Goal: Task Accomplishment & Management: Manage account settings

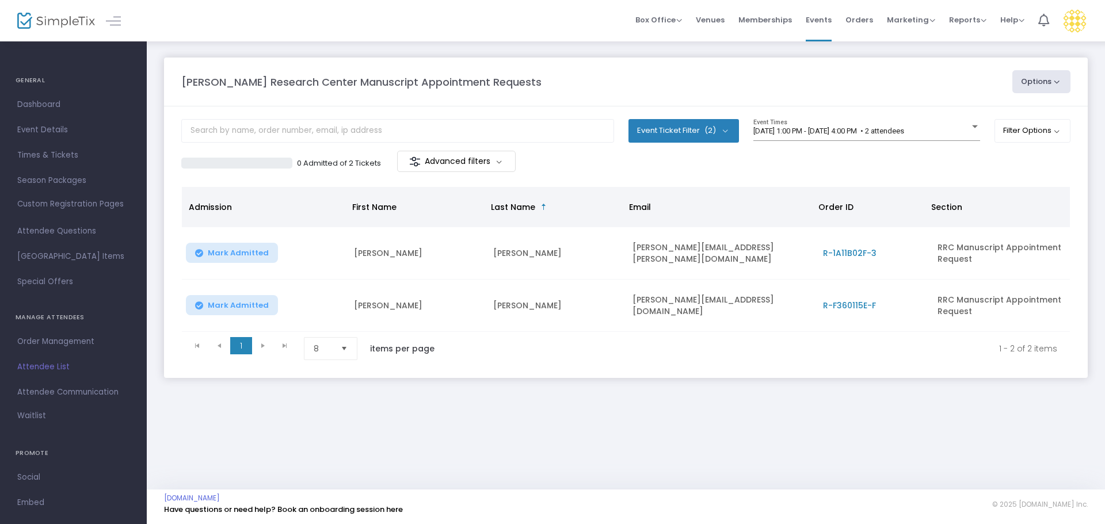
click at [880, 133] on span "[DATE] 1:00 PM - [DATE] 4:00 PM • 2 attendees" at bounding box center [828, 131] width 151 height 9
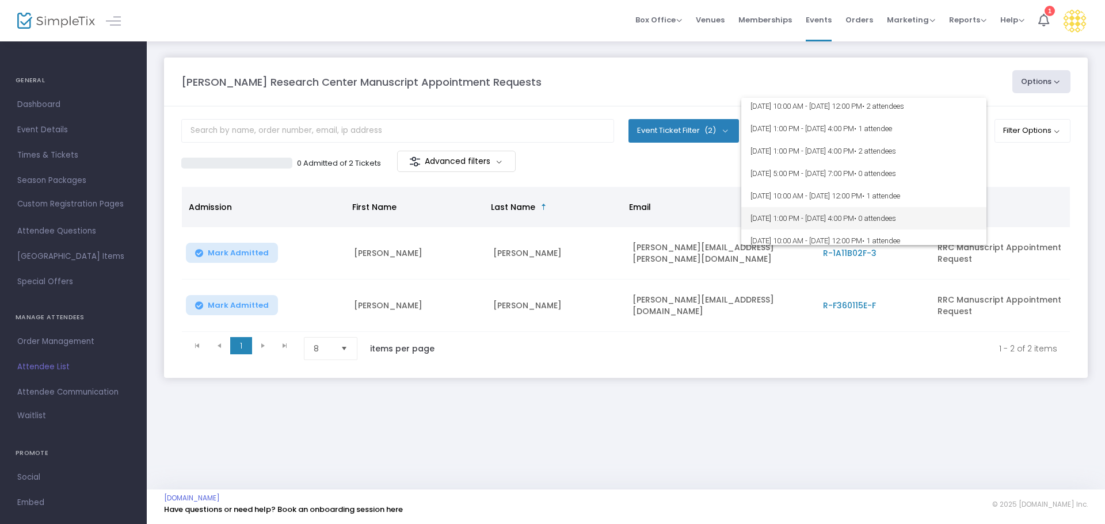
scroll to position [173, 0]
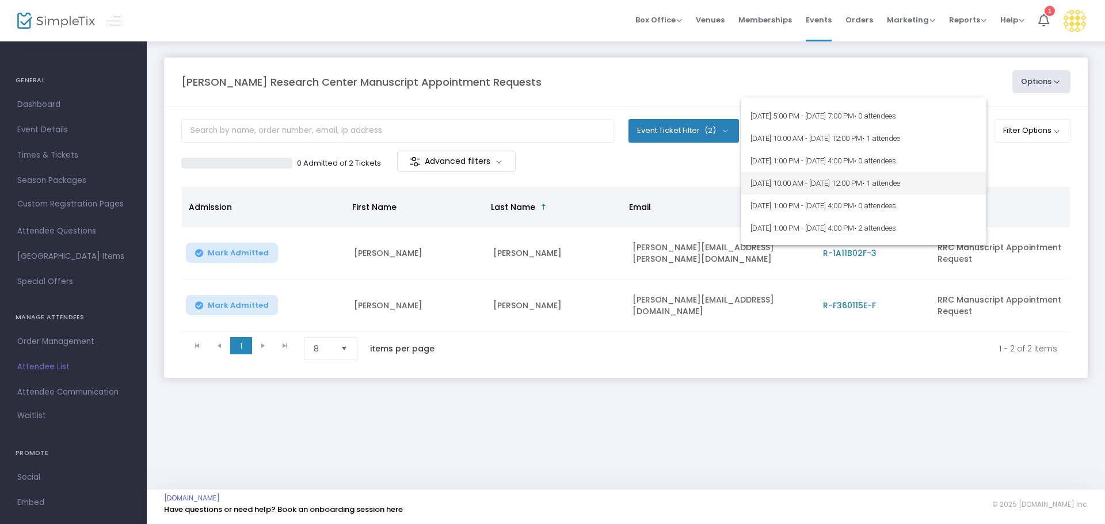
click at [876, 189] on span "[DATE] 10:00 AM - [DATE] 12:00 PM • 1 attendee" at bounding box center [863, 183] width 227 height 22
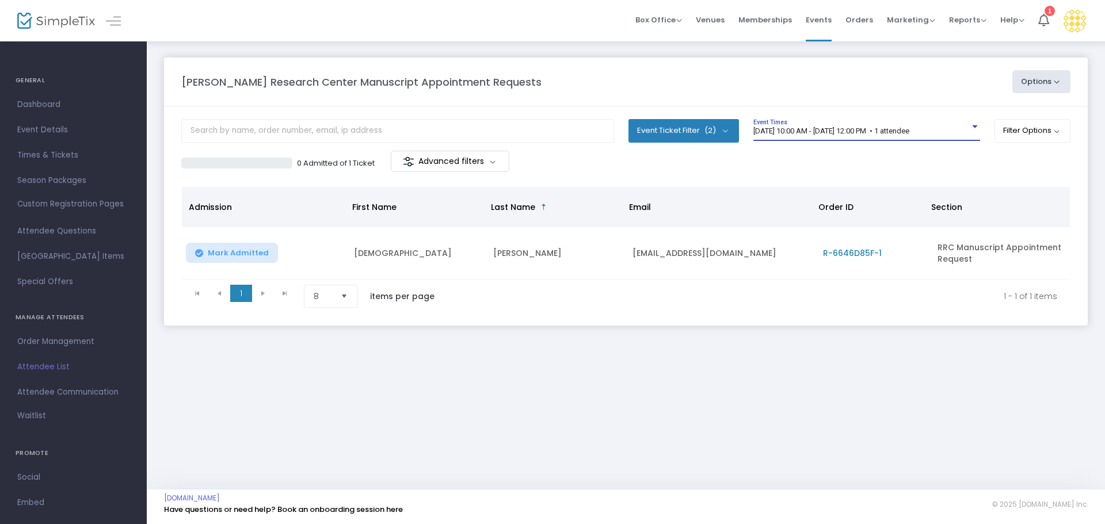
click at [863, 127] on span "[DATE] 10:00 AM - [DATE] 12:00 PM • 1 attendee" at bounding box center [831, 131] width 156 height 9
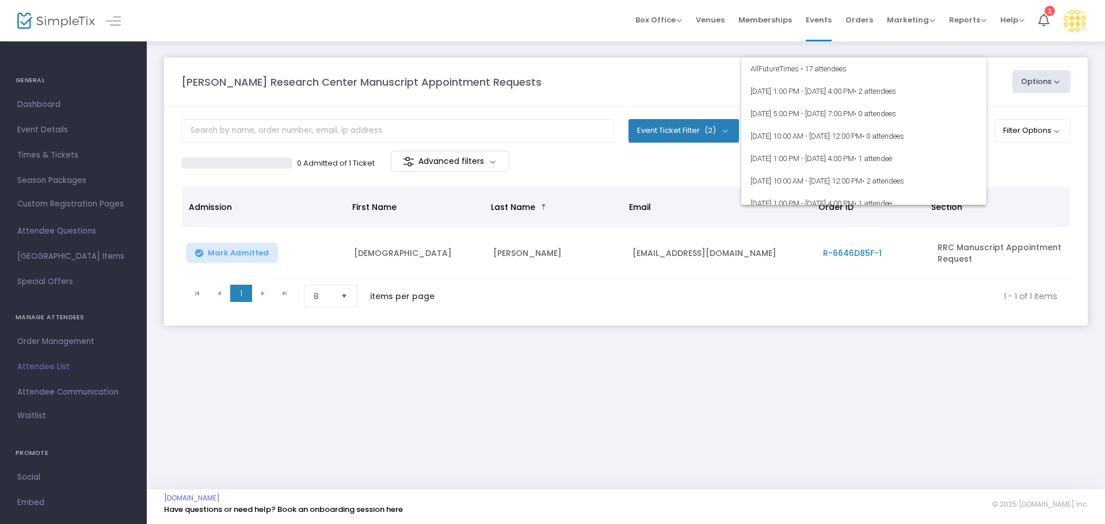
scroll to position [185, 0]
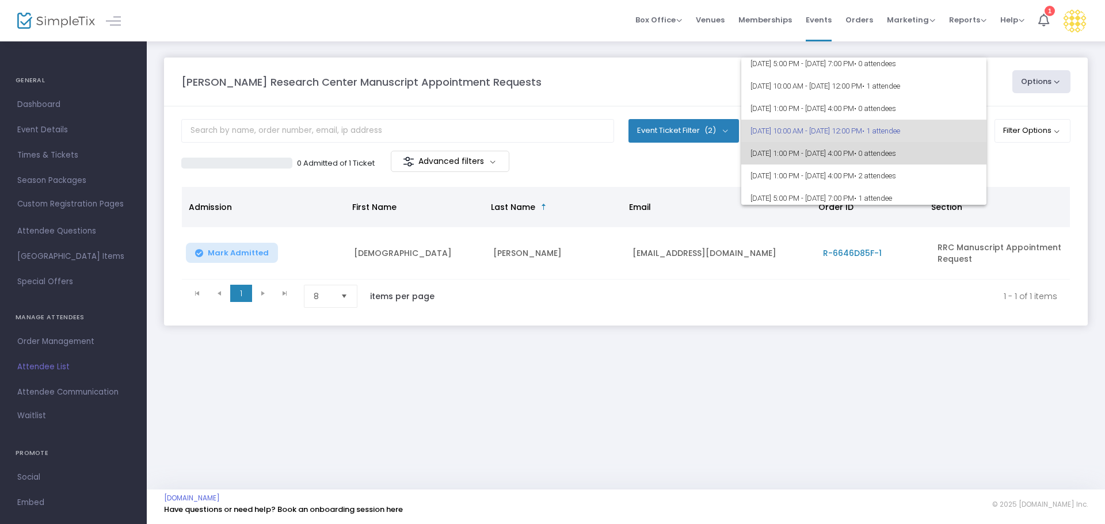
click at [872, 154] on span "[DATE] 1:00 PM - [DATE] 4:00 PM • 0 attendees" at bounding box center [863, 153] width 227 height 22
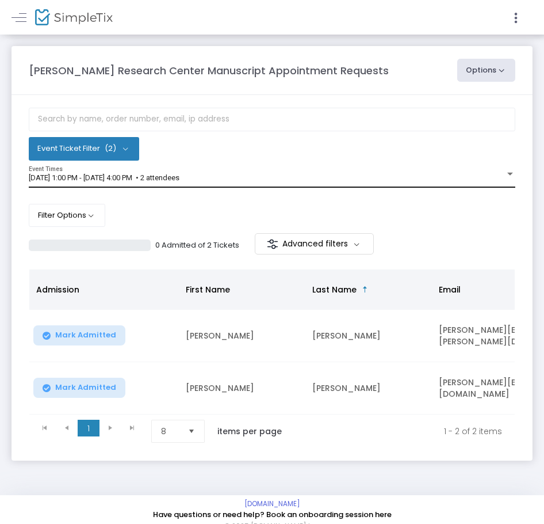
click at [179, 178] on span "[DATE] 1:00 PM - [DATE] 4:00 PM • 2 attendees" at bounding box center [104, 177] width 151 height 9
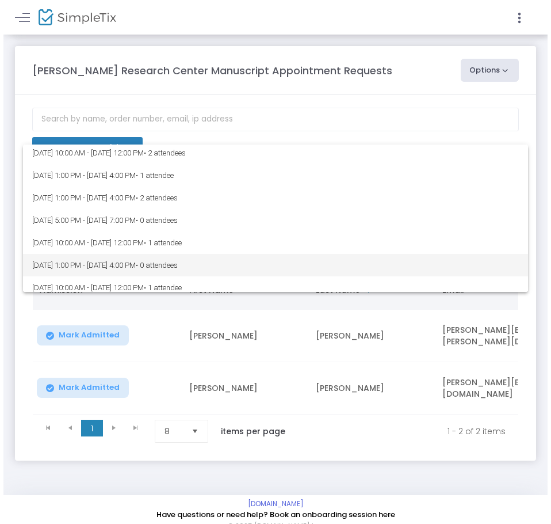
scroll to position [230, 0]
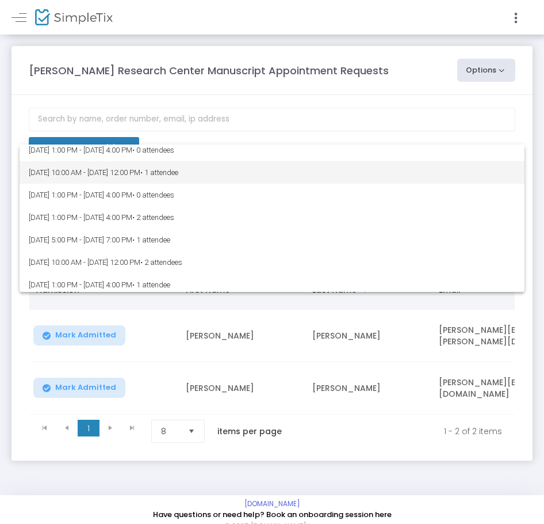
click at [204, 179] on span "[DATE] 10:00 AM - [DATE] 12:00 PM • 1 attendee" at bounding box center [272, 172] width 487 height 22
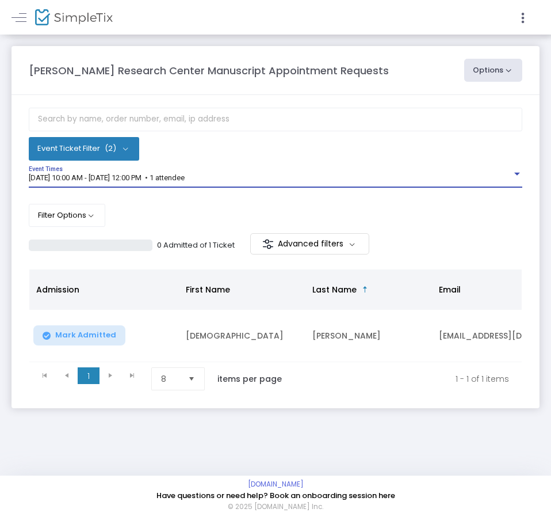
click at [238, 180] on div "[DATE] 10:00 AM - [DATE] 12:00 PM • 1 attendee" at bounding box center [270, 178] width 483 height 9
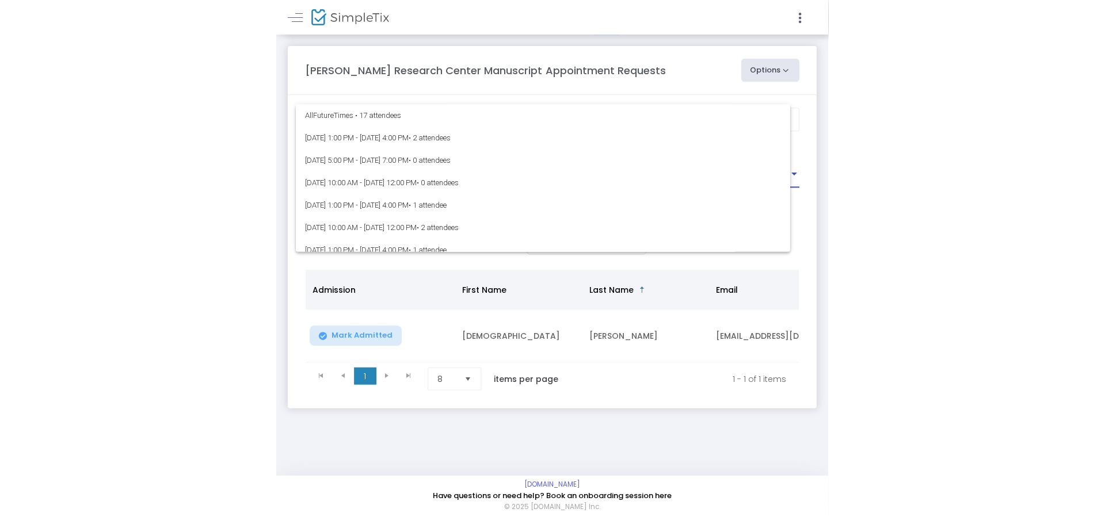
scroll to position [185, 0]
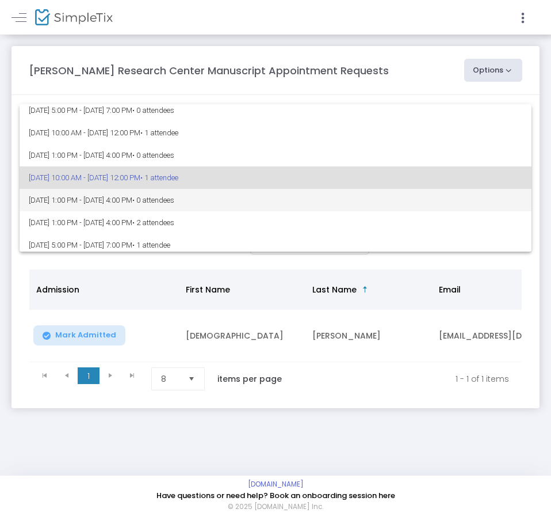
click at [234, 200] on span "[DATE] 1:00 PM - [DATE] 4:00 PM • 0 attendees" at bounding box center [276, 200] width 494 height 22
